Goal: Subscribe to service/newsletter

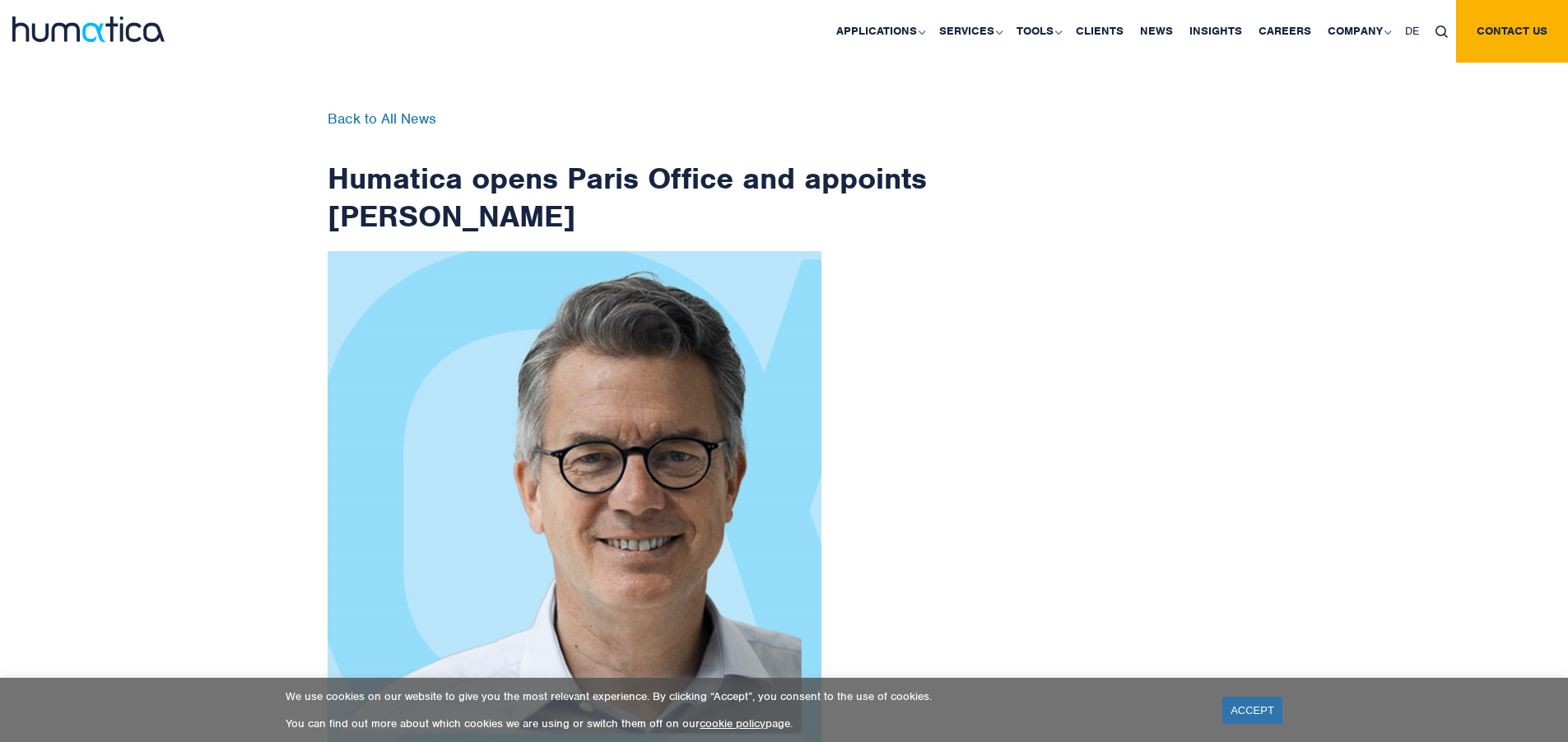
scroll to position [2625, 0]
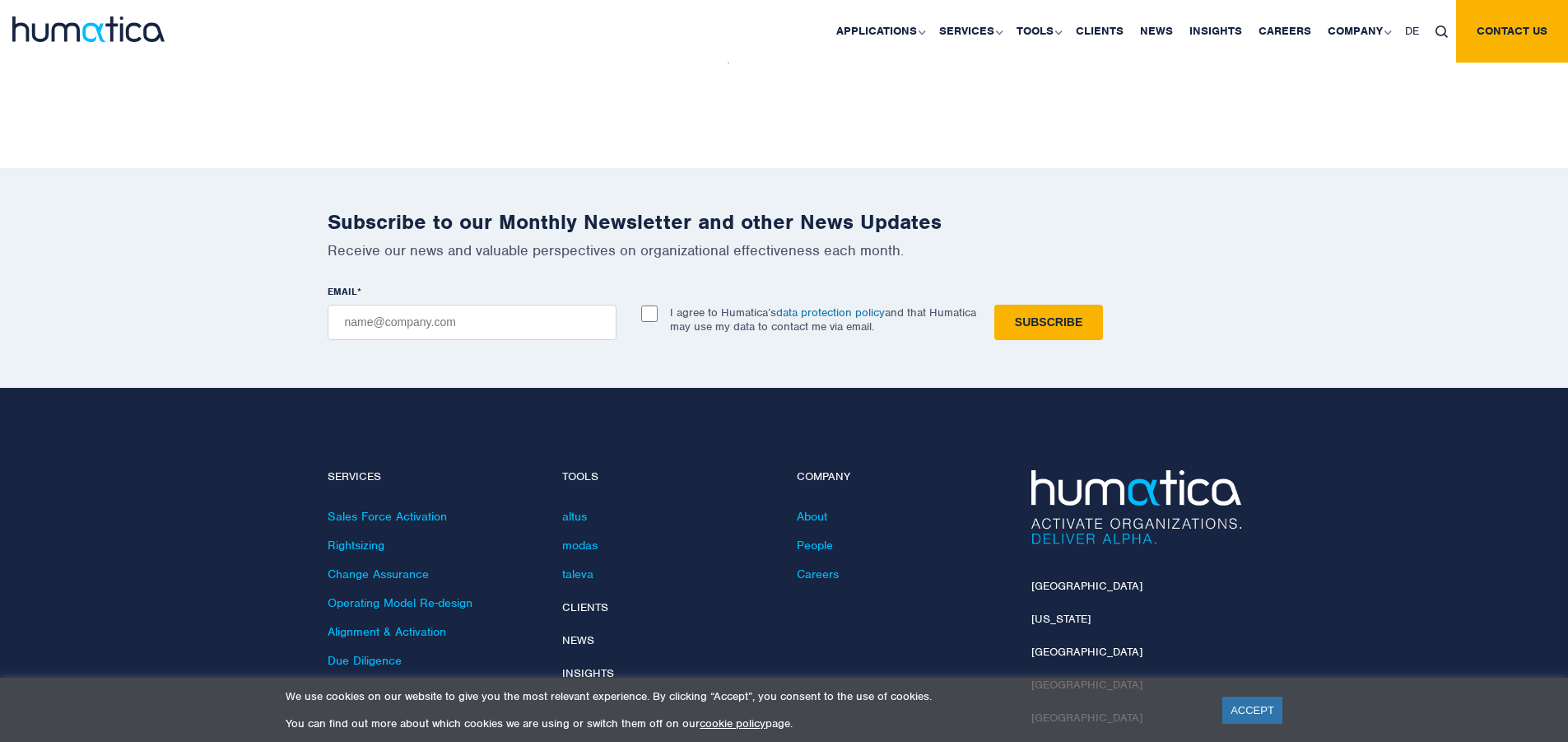
checkbox input "true"
type input "[EMAIL_ADDRESS][DOMAIN_NAME]"
click at [994, 305] on input "Subscribe" at bounding box center [1048, 322] width 108 height 35
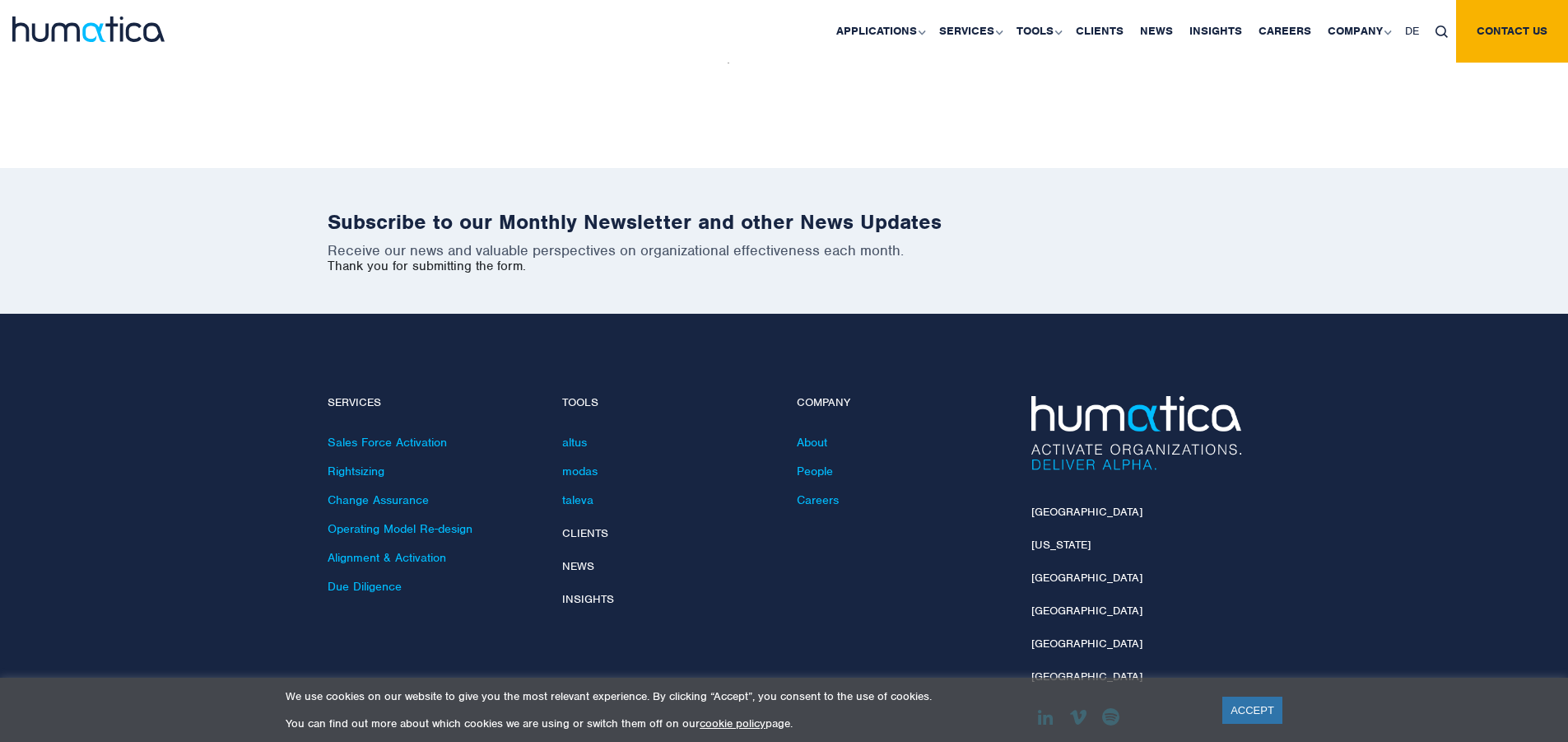
scroll to position [2551, 0]
